Goal: Navigation & Orientation: Find specific page/section

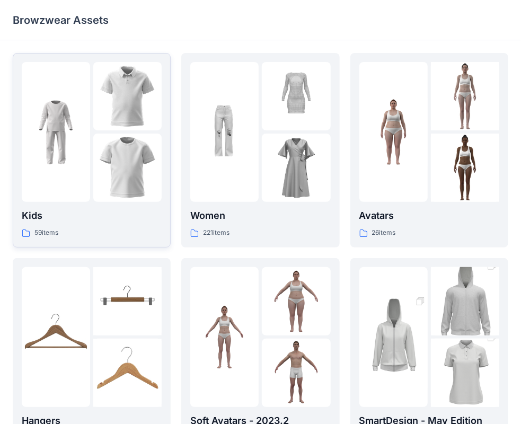
click at [109, 182] on img at bounding box center [127, 168] width 68 height 68
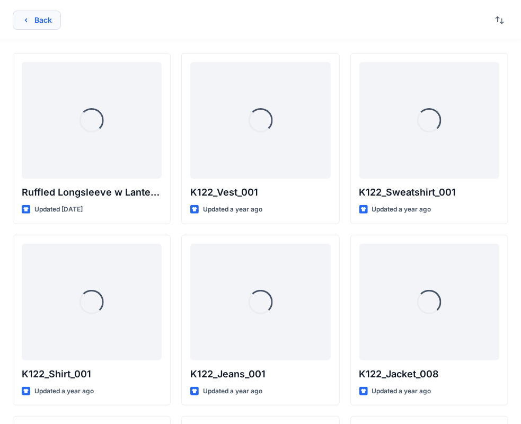
click at [40, 22] on button "Back" at bounding box center [37, 20] width 48 height 19
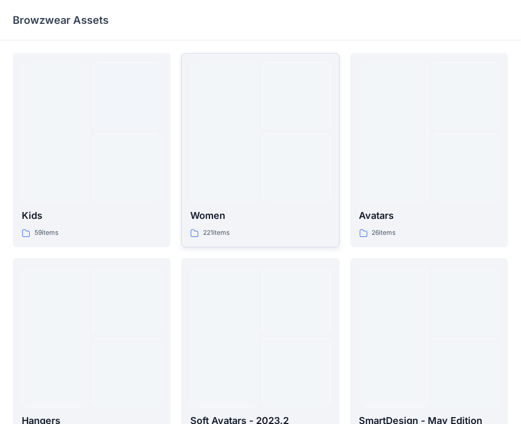
click at [283, 173] on div at bounding box center [296, 168] width 68 height 68
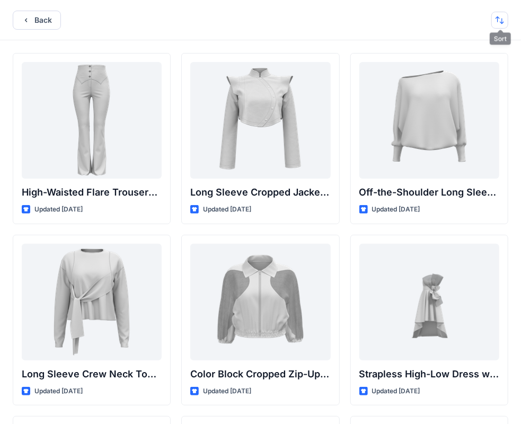
click at [498, 19] on button "button" at bounding box center [499, 20] width 17 height 17
click at [213, 13] on div "Back Last update A to Z" at bounding box center [260, 20] width 521 height 40
click at [503, 19] on button "button" at bounding box center [499, 20] width 17 height 17
click at [453, 68] on p "A to Z" at bounding box center [464, 70] width 67 height 11
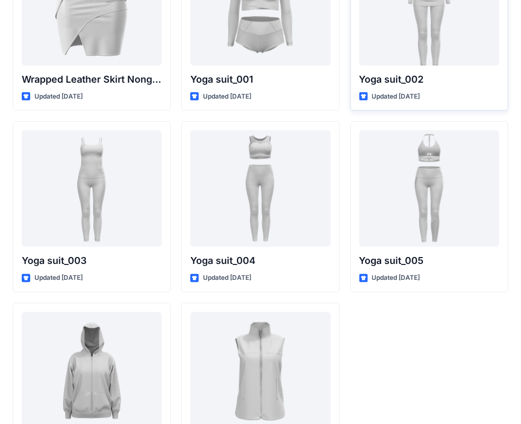
scroll to position [12989, 0]
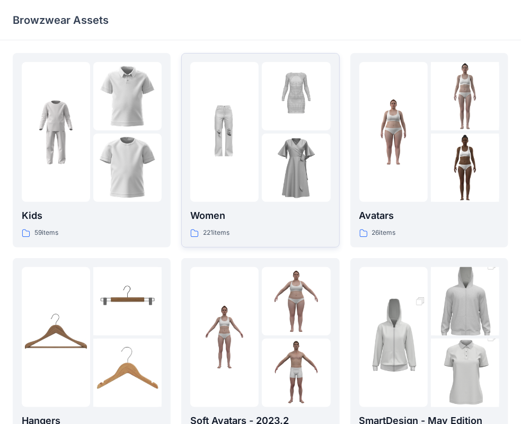
click at [283, 244] on link "Women 221 items" at bounding box center [260, 150] width 158 height 195
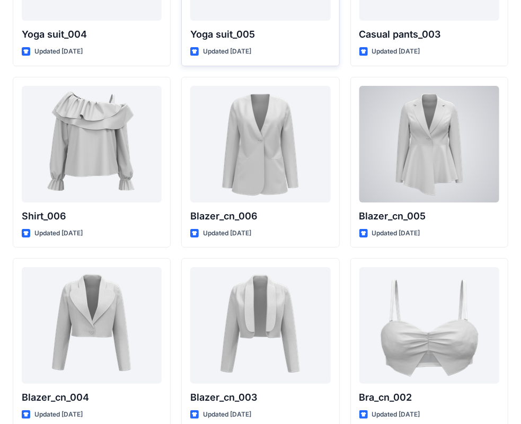
scroll to position [6149, 0]
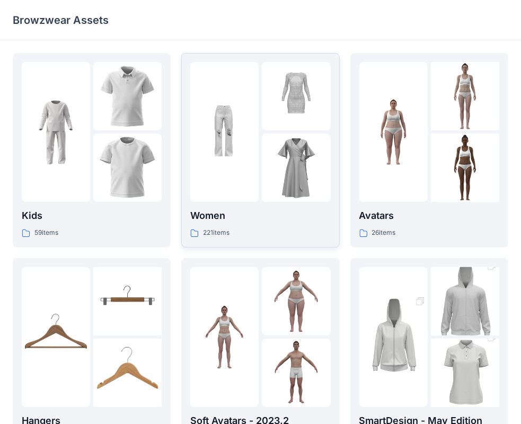
click at [261, 175] on div at bounding box center [260, 132] width 140 height 140
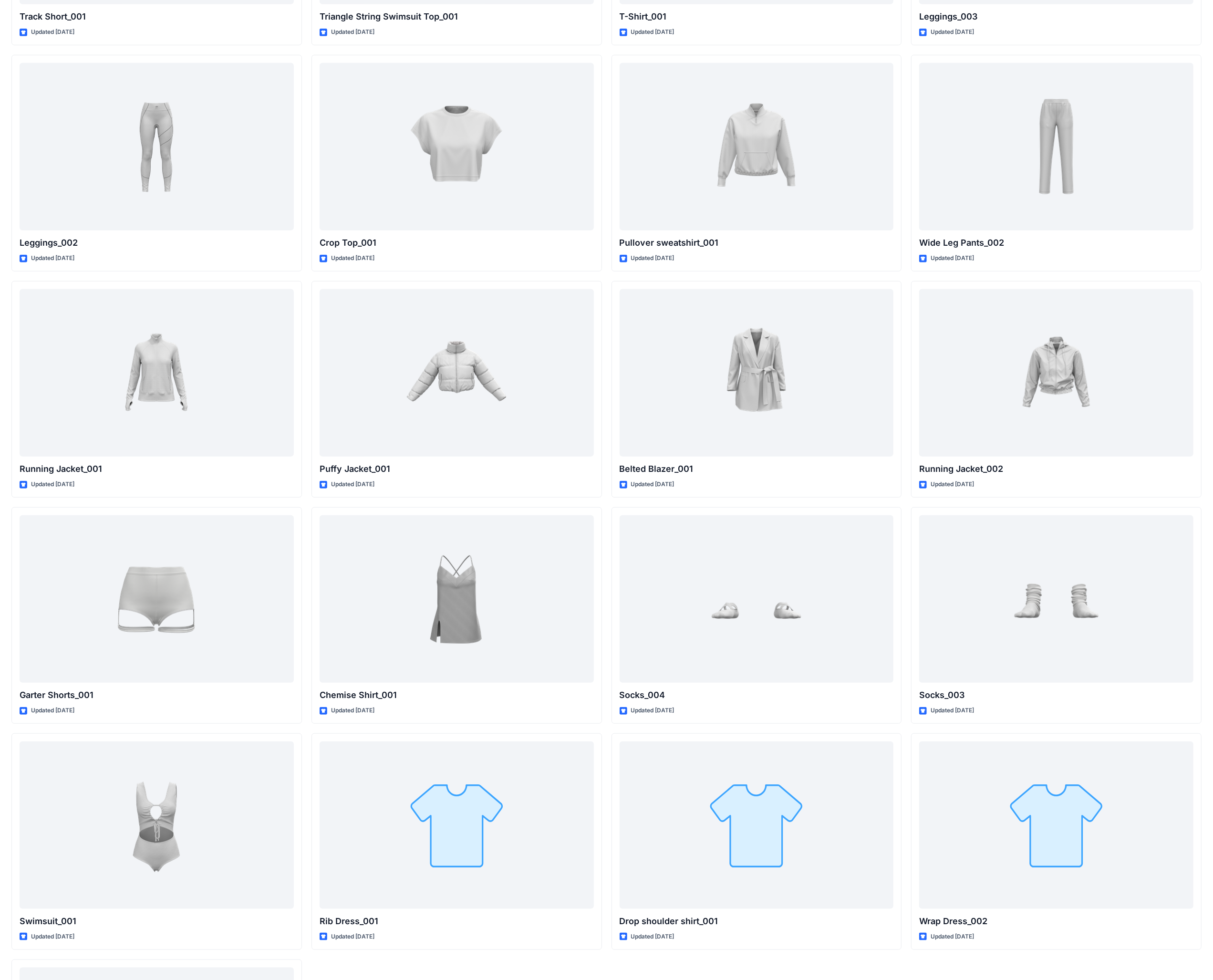
scroll to position [11486, 0]
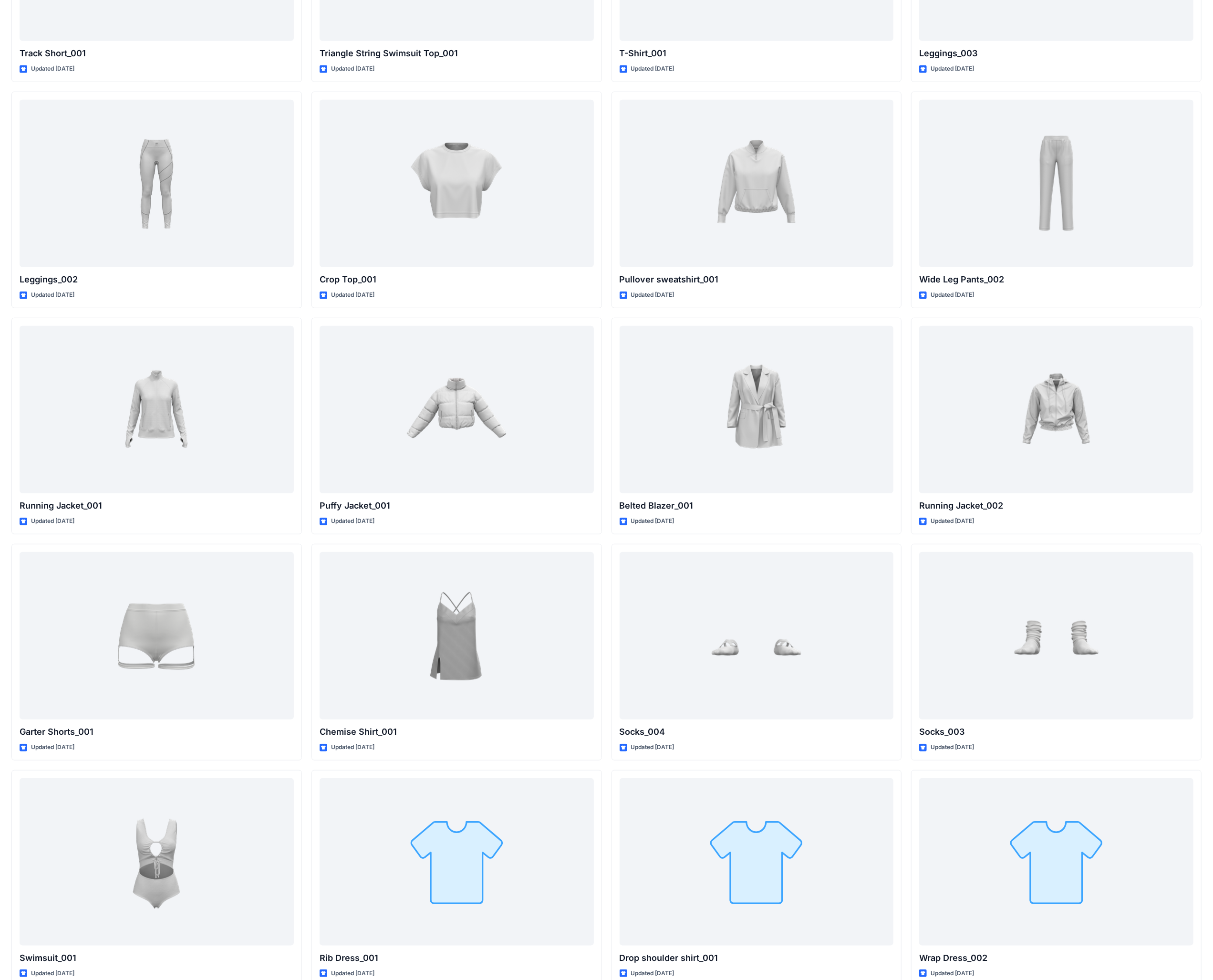
drag, startPoint x: 1204, startPoint y: 205, endPoint x: 1217, endPoint y: 255, distance: 51.7
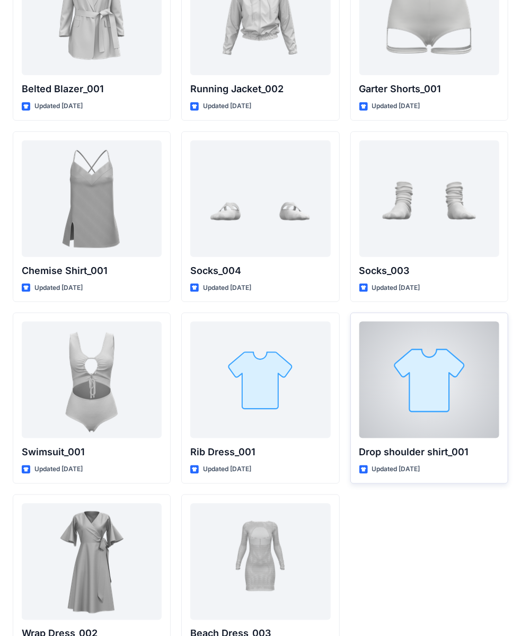
scroll to position [12830, 0]
